Goal: Task Accomplishment & Management: Complete application form

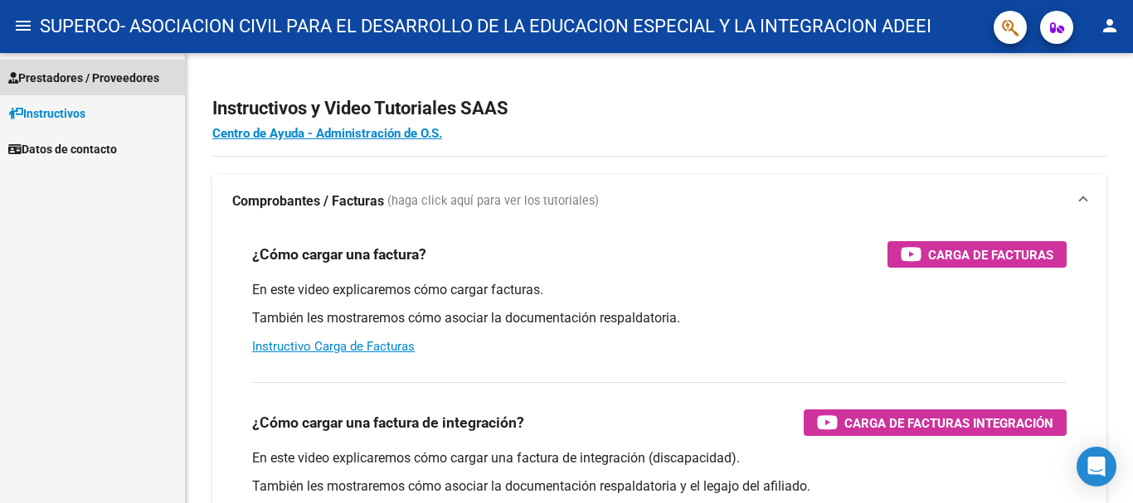
click at [91, 66] on link "Prestadores / Proveedores" at bounding box center [92, 78] width 185 height 36
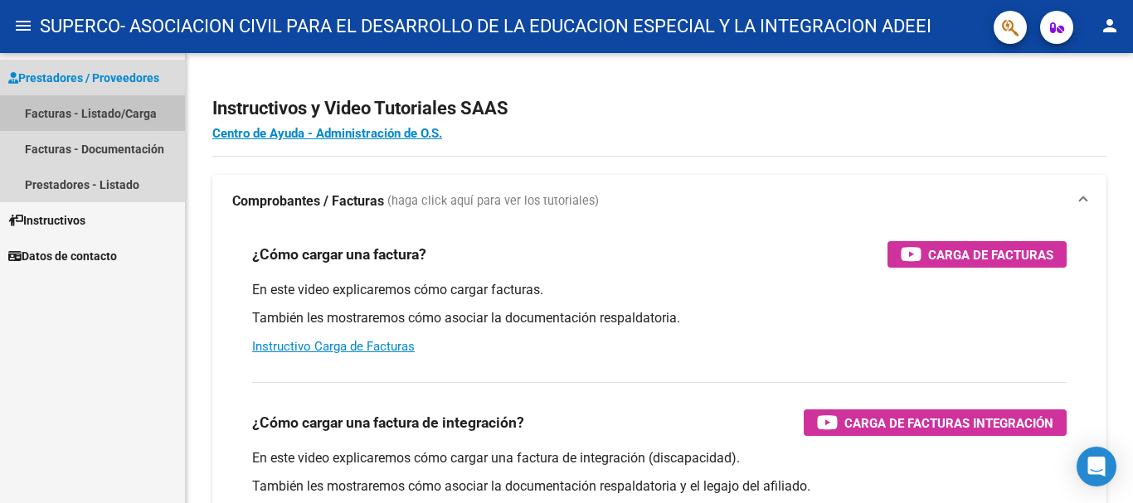
click at [81, 117] on link "Facturas - Listado/Carga" at bounding box center [92, 113] width 185 height 36
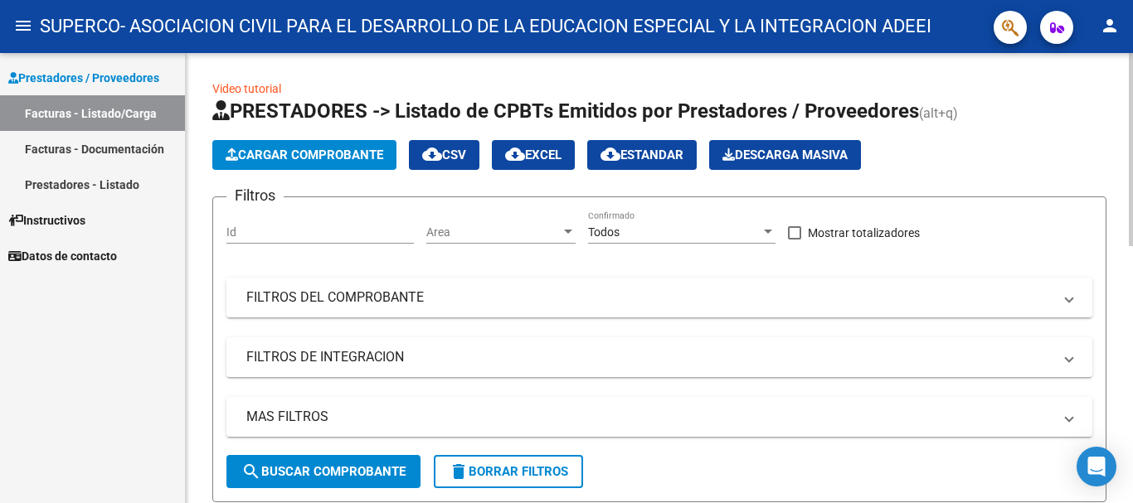
click at [292, 151] on span "Cargar Comprobante" at bounding box center [305, 155] width 158 height 15
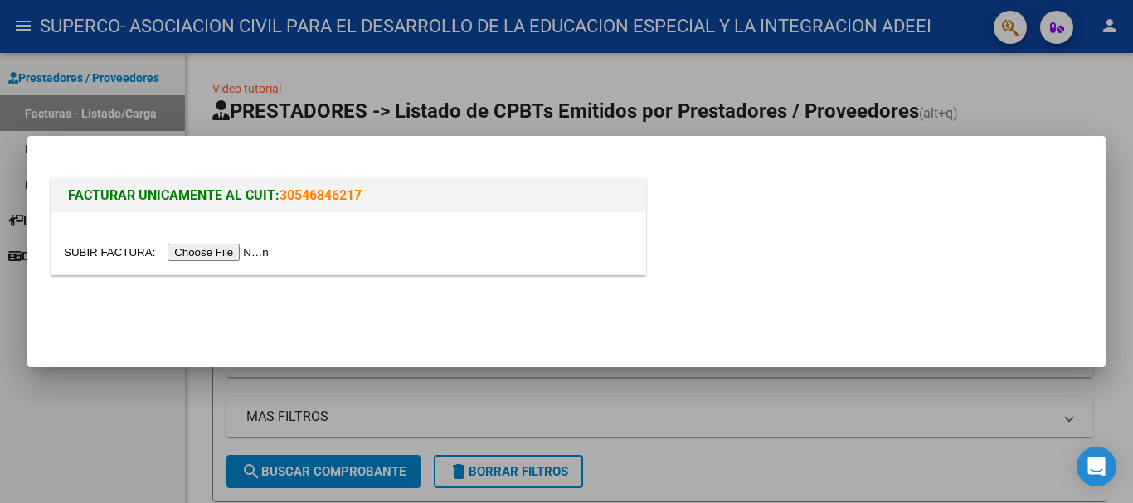
click at [212, 254] on input "file" at bounding box center [169, 252] width 210 height 17
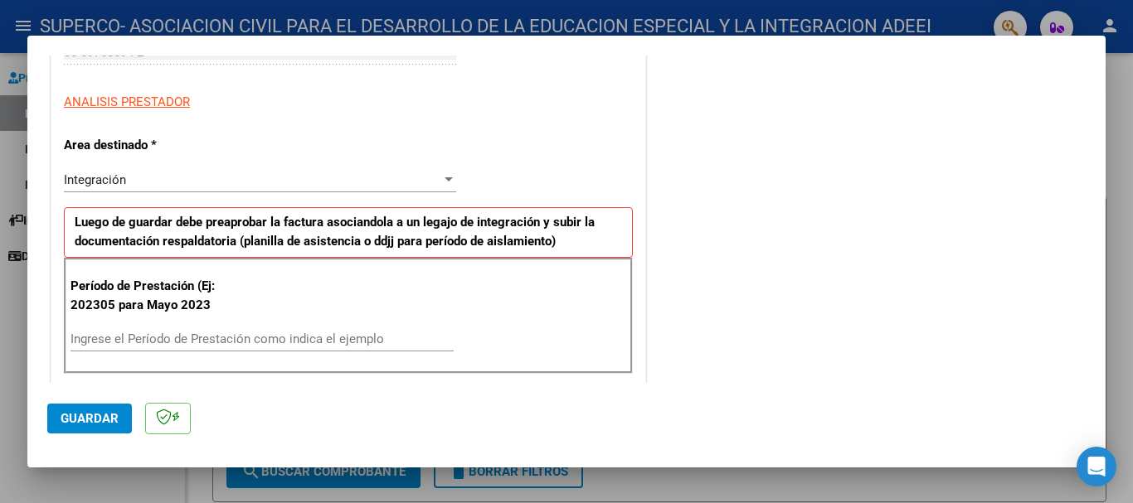
scroll to position [415, 0]
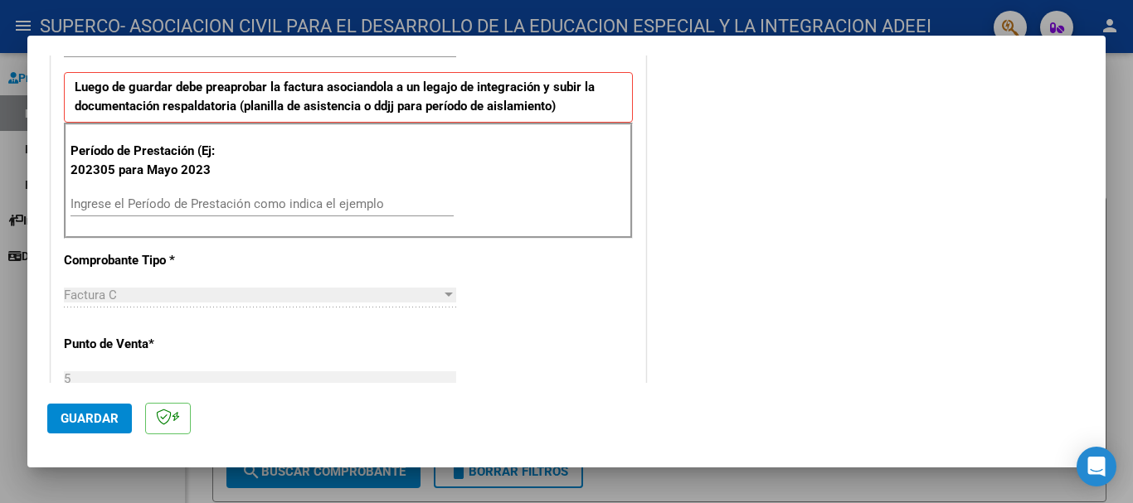
click at [197, 192] on div "Ingrese el Período de Prestación como indica el ejemplo" at bounding box center [261, 204] width 383 height 25
click at [194, 198] on input "Ingrese el Período de Prestación como indica el ejemplo" at bounding box center [261, 204] width 383 height 15
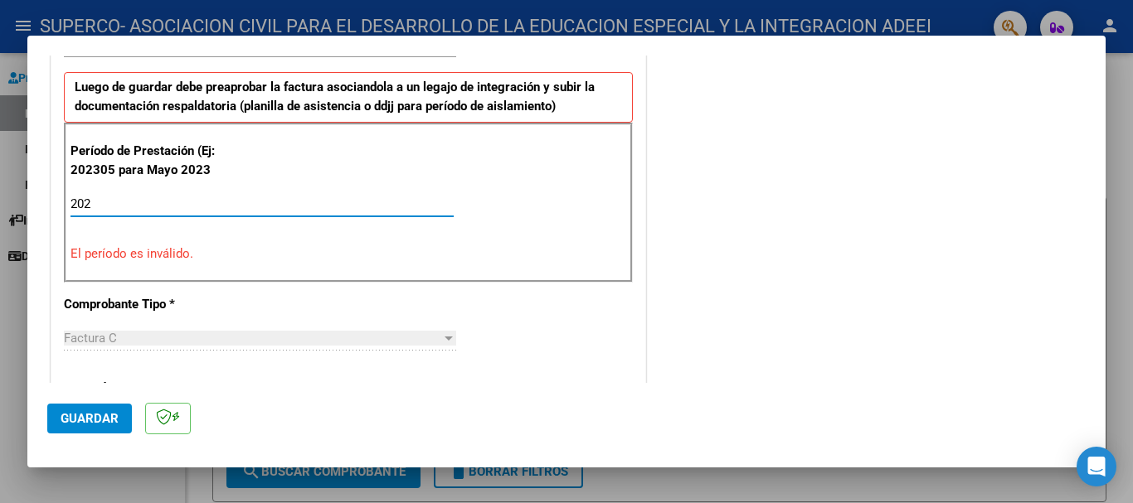
type input "2025"
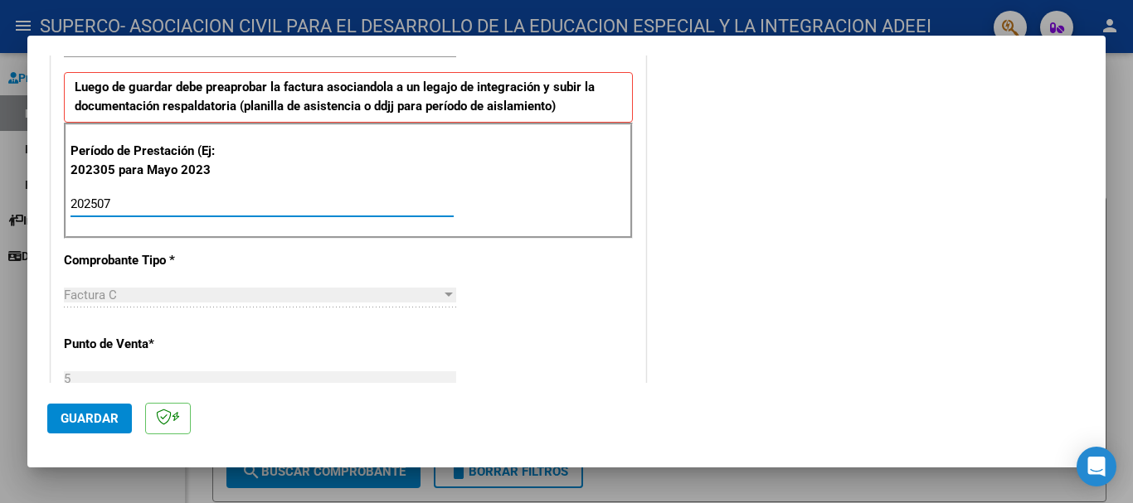
type input "202507"
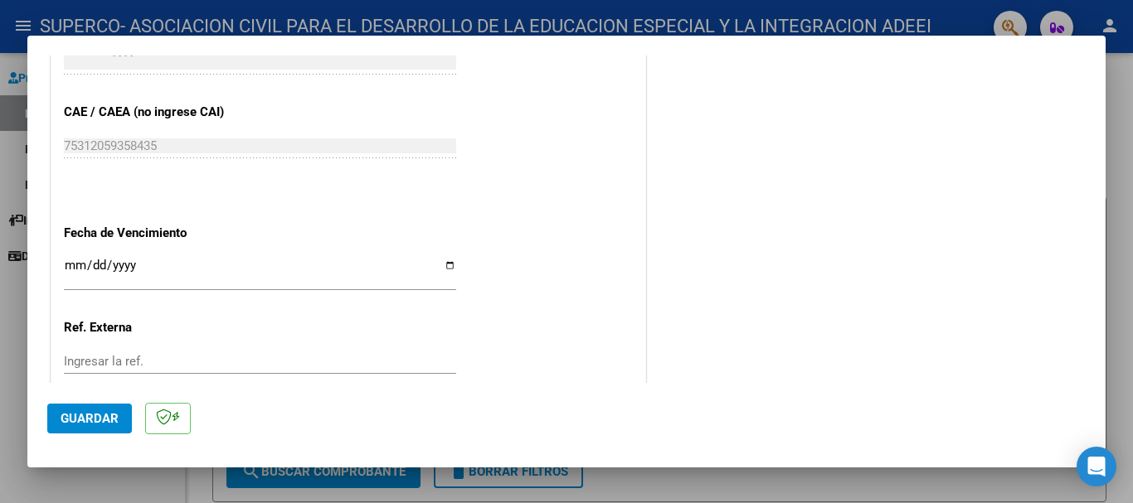
scroll to position [995, 0]
click at [67, 270] on input "Ingresar la fecha" at bounding box center [260, 270] width 392 height 27
type input "[DATE]"
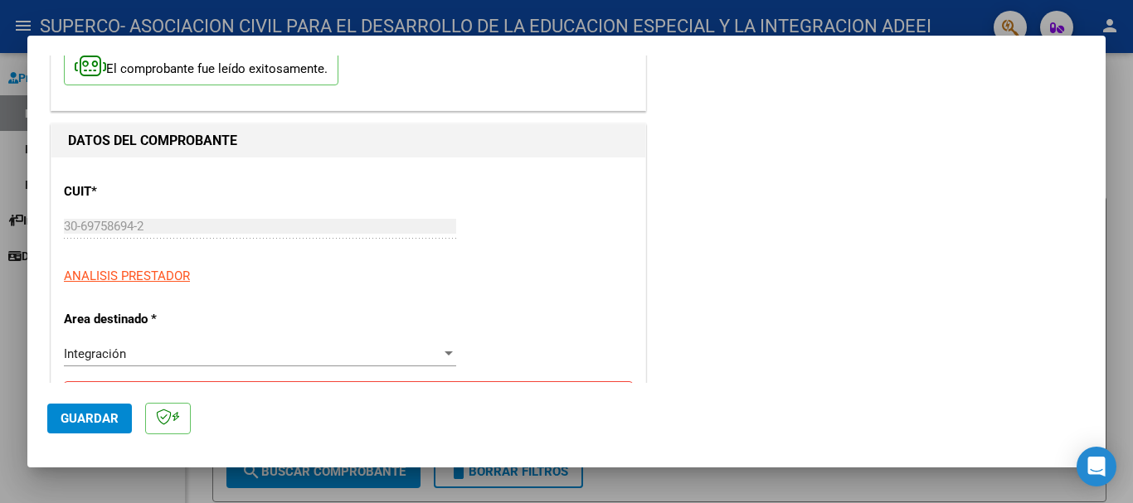
scroll to position [0, 0]
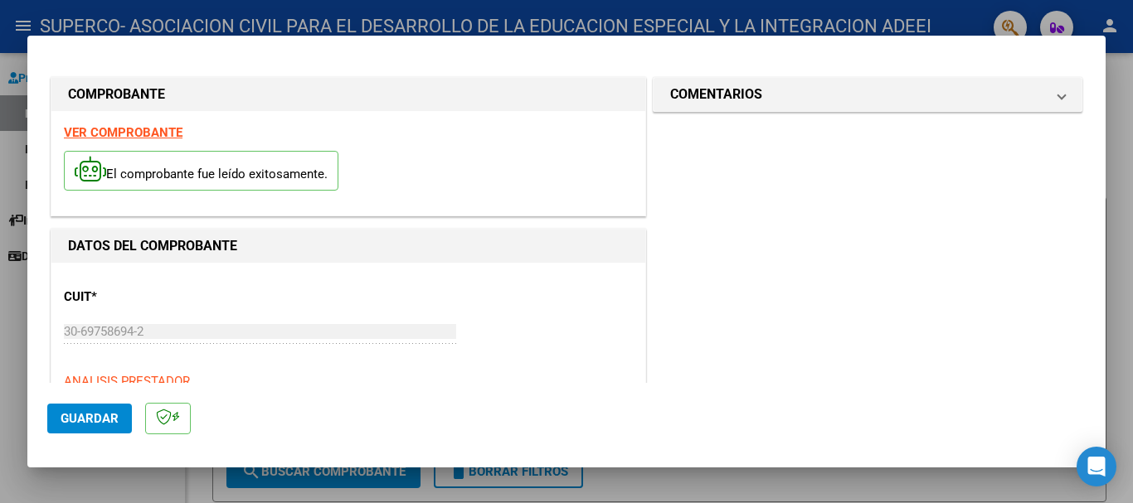
click at [99, 415] on span "Guardar" at bounding box center [90, 418] width 58 height 15
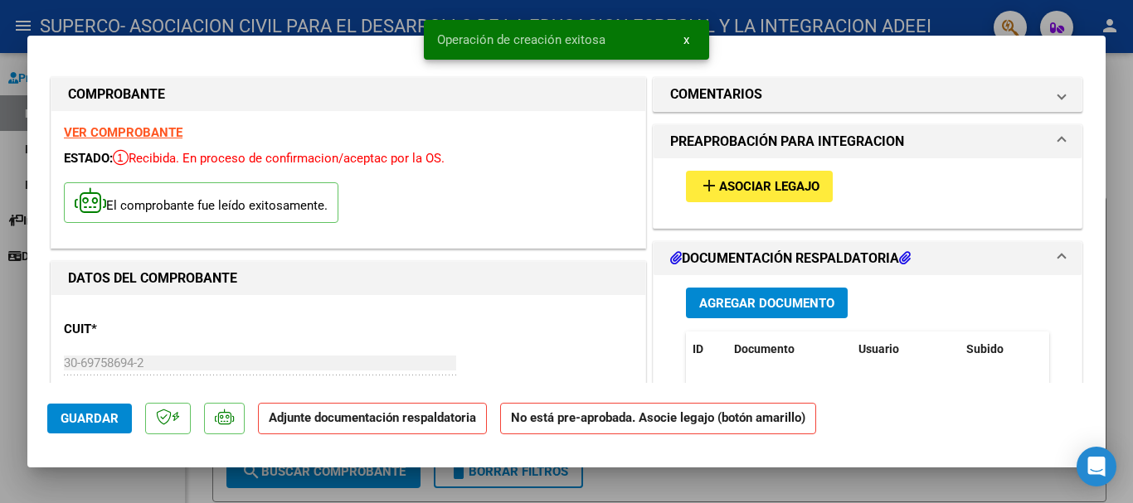
click at [742, 293] on button "Agregar Documento" at bounding box center [767, 303] width 162 height 31
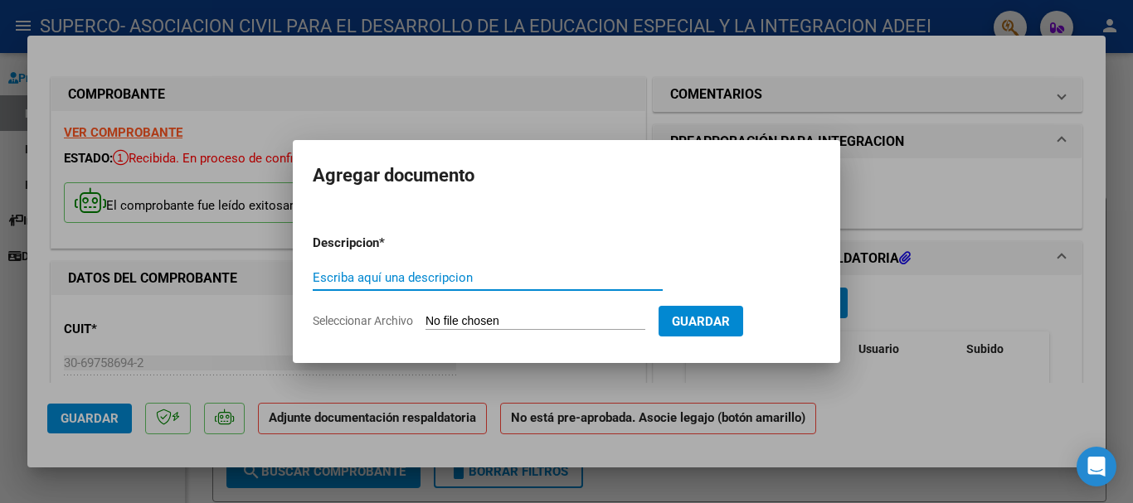
click at [479, 283] on input "Escriba aquí una descripcion" at bounding box center [488, 277] width 350 height 15
click at [481, 272] on input "Escriba aquí una descripcion" at bounding box center [488, 277] width 350 height 15
type input "[PERSON_NAME] 202507"
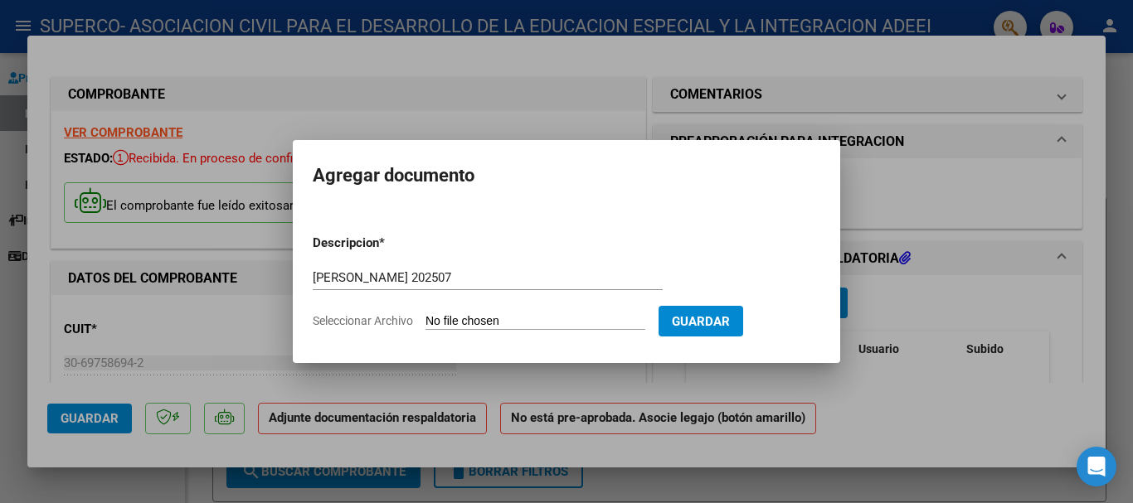
click at [498, 318] on input "Seleccionar Archivo" at bounding box center [535, 322] width 220 height 16
type input "C:\fakepath\PLANILLA JULIO-[PERSON_NAME]-TM.pdf"
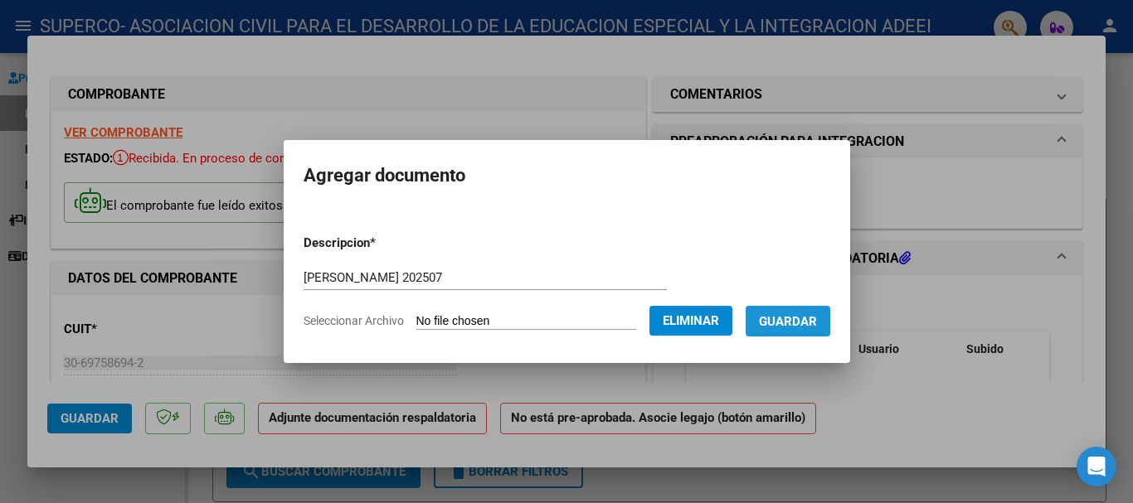
click at [808, 328] on span "Guardar" at bounding box center [788, 321] width 58 height 15
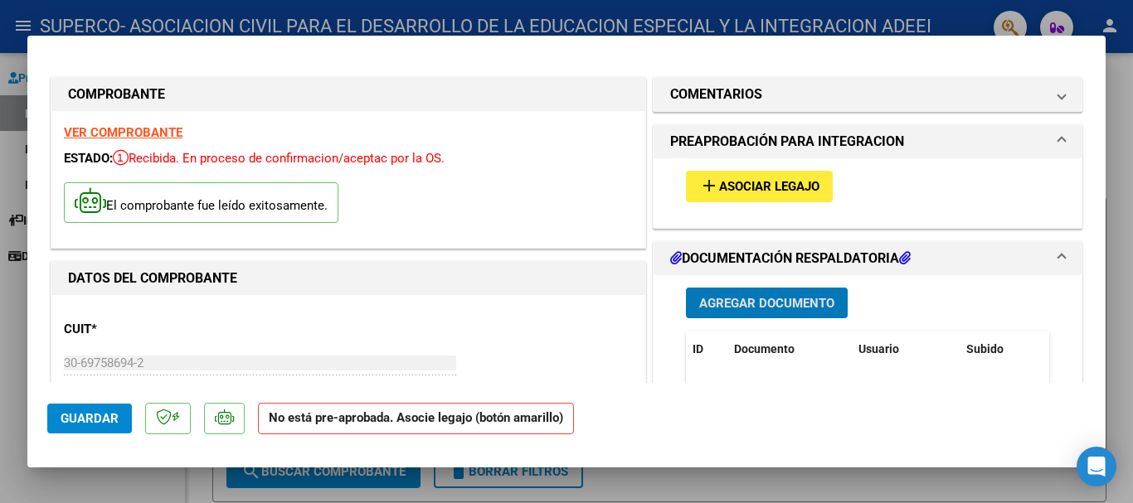
click at [793, 188] on span "Asociar Legajo" at bounding box center [769, 187] width 100 height 15
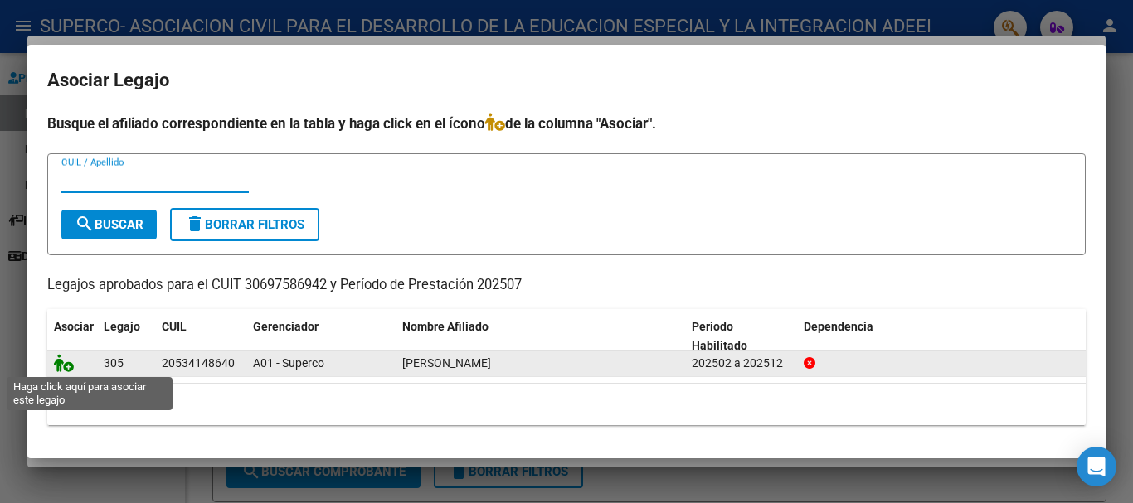
click at [63, 366] on icon at bounding box center [64, 363] width 20 height 18
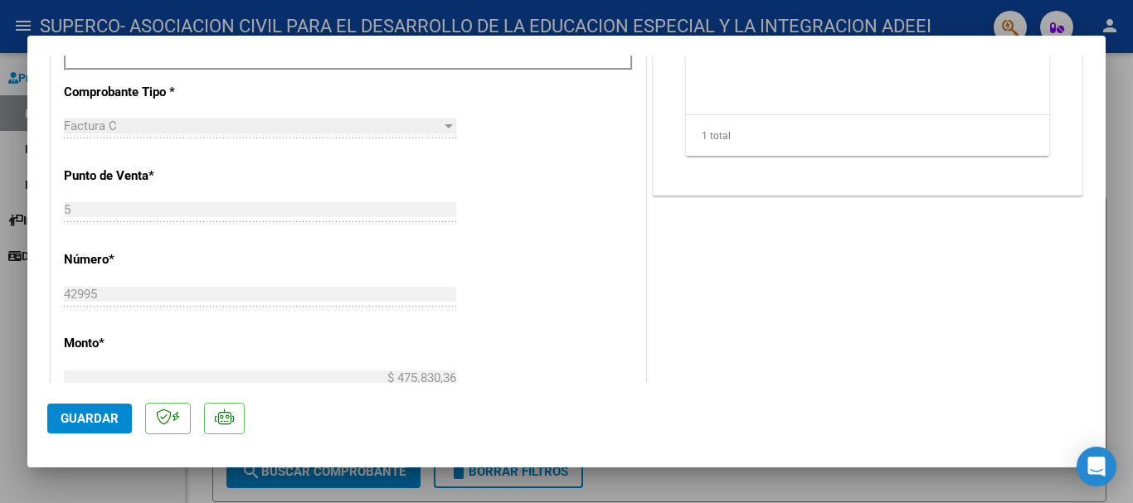
scroll to position [663, 0]
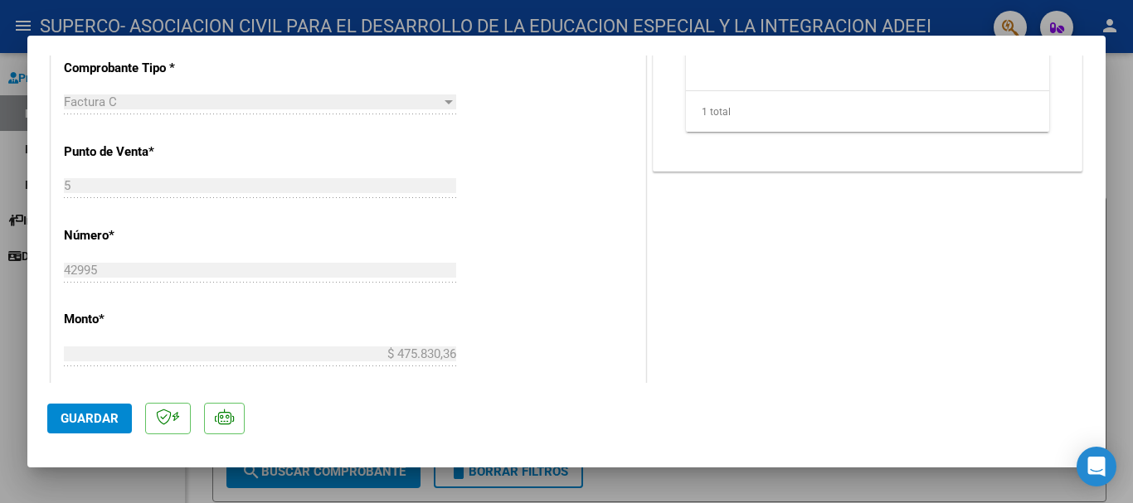
click at [99, 417] on span "Guardar" at bounding box center [90, 418] width 58 height 15
click at [75, 406] on button "Guardar" at bounding box center [89, 419] width 85 height 30
